Goal: Find specific page/section: Find specific page/section

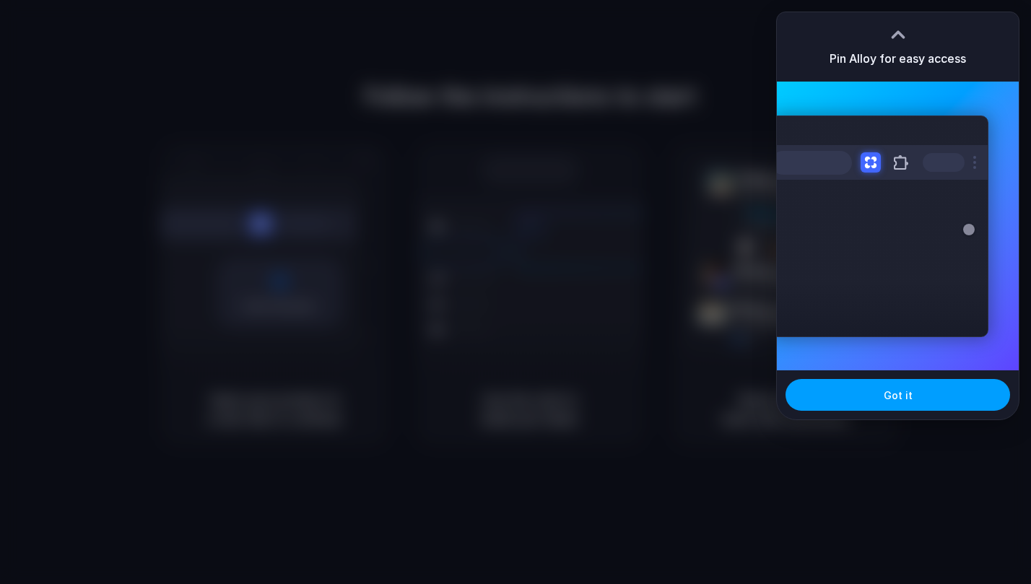
click at [932, 392] on button "Got it" at bounding box center [898, 395] width 225 height 32
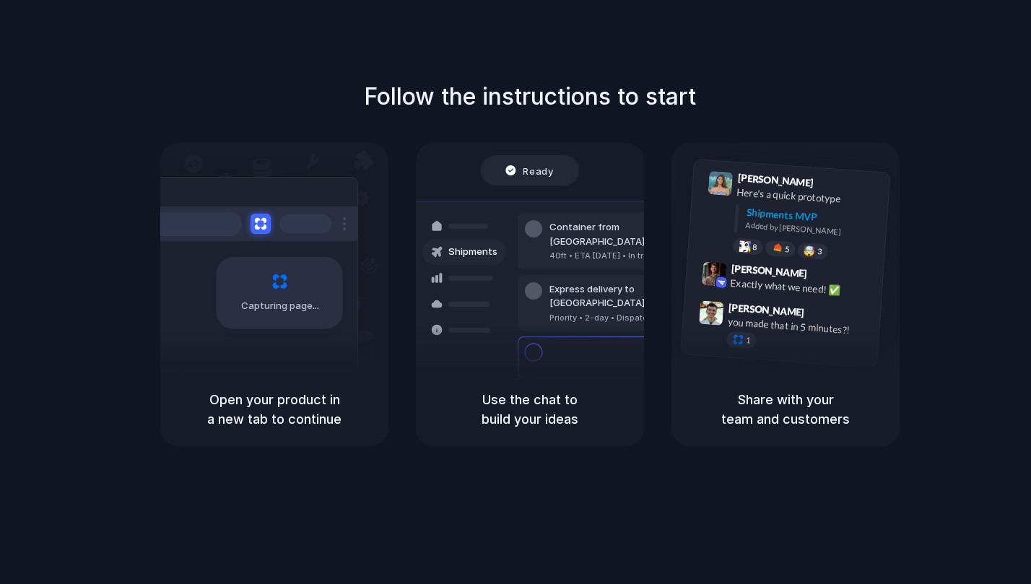
click at [284, 339] on div "Capturing page" at bounding box center [249, 288] width 218 height 222
click at [273, 287] on div "Capturing page" at bounding box center [280, 293] width 126 height 72
click at [516, 358] on div "Container from [GEOGRAPHIC_DATA] 40ft • ETA [DATE] • In transit Express deliver…" at bounding box center [582, 303] width 153 height 202
